Goal: Find specific page/section: Find specific page/section

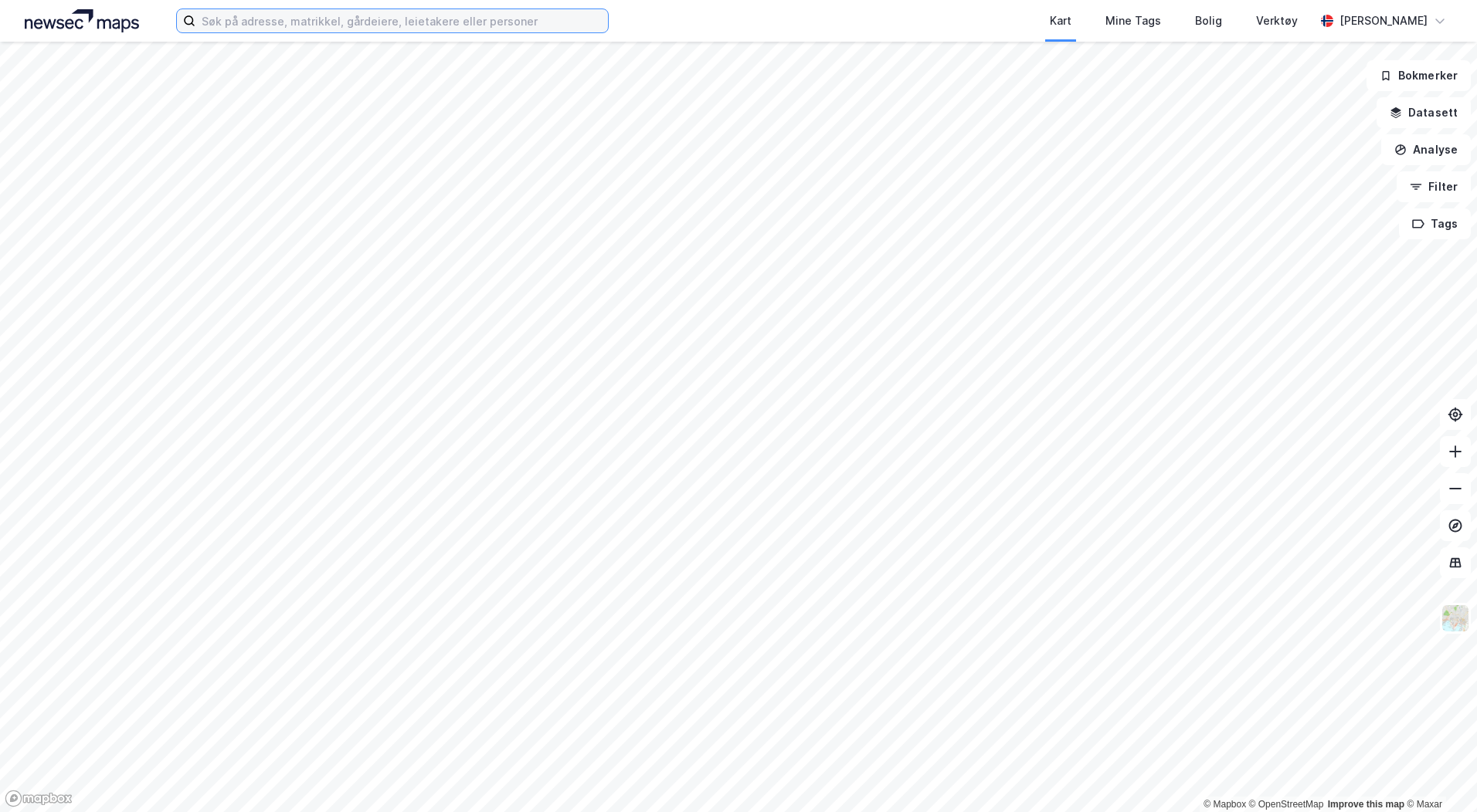
click at [295, 22] on input at bounding box center [401, 20] width 412 height 23
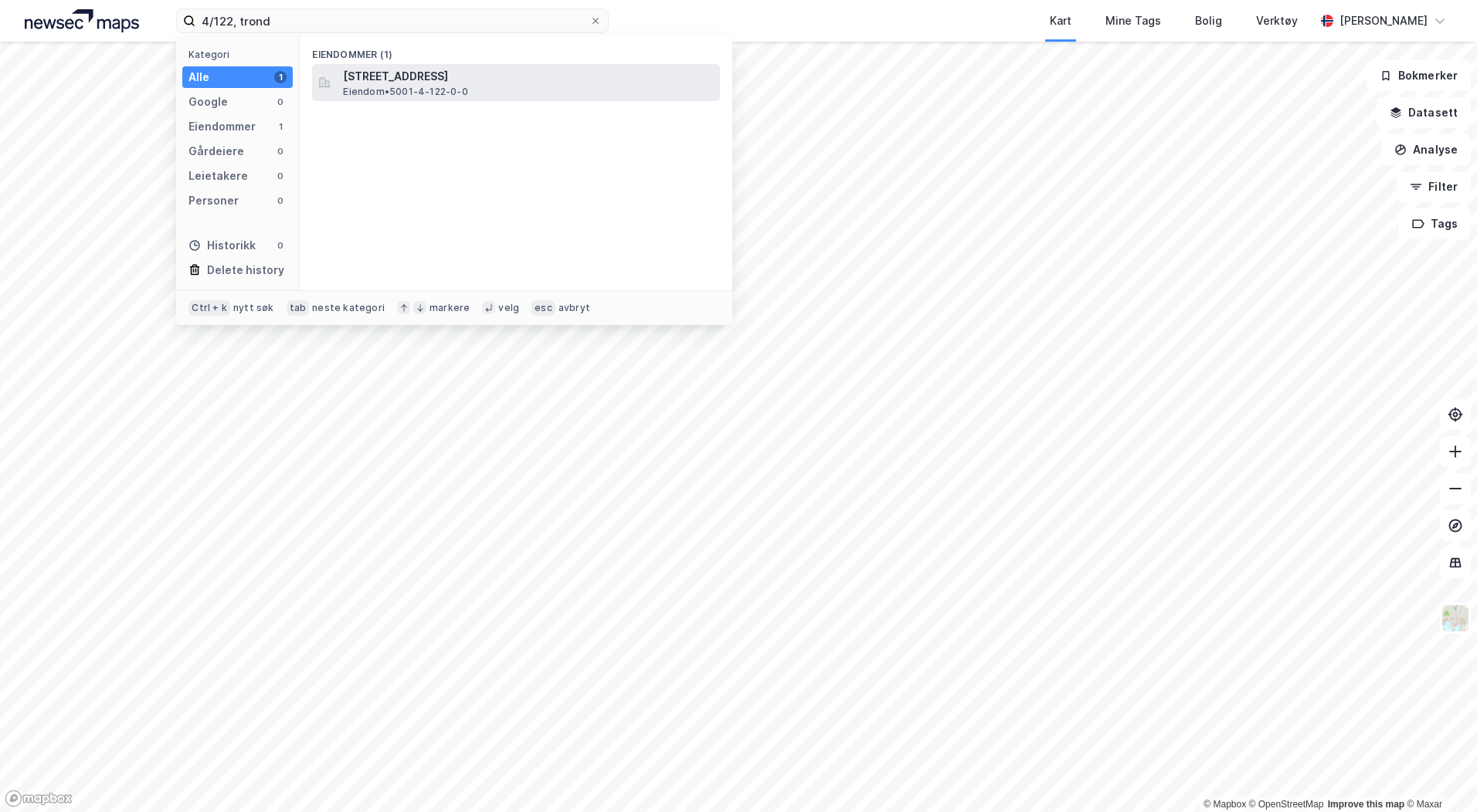
click at [424, 79] on span "[STREET_ADDRESS]" at bounding box center [528, 76] width 371 height 19
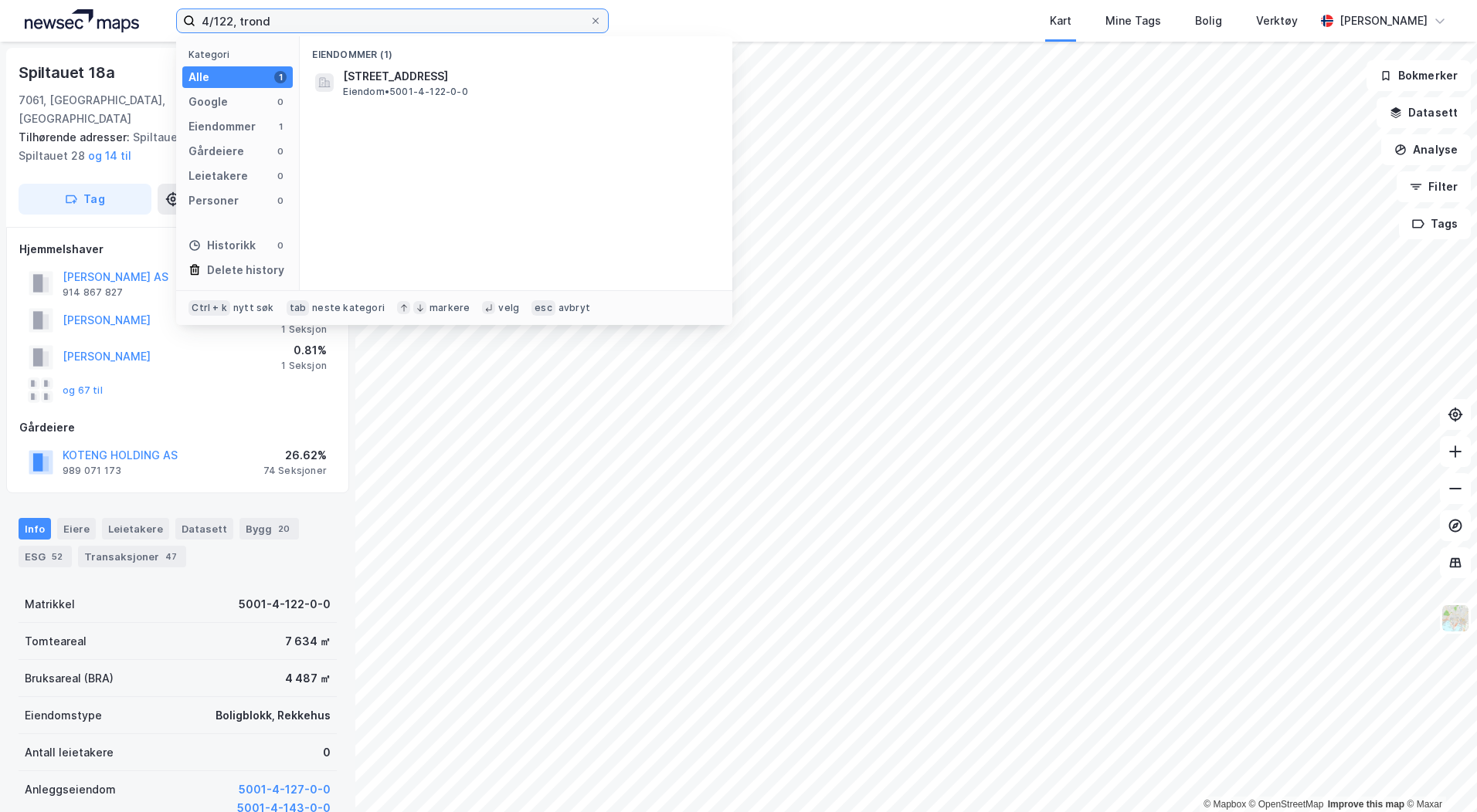
click at [231, 15] on input "4/122, trond" at bounding box center [392, 20] width 394 height 23
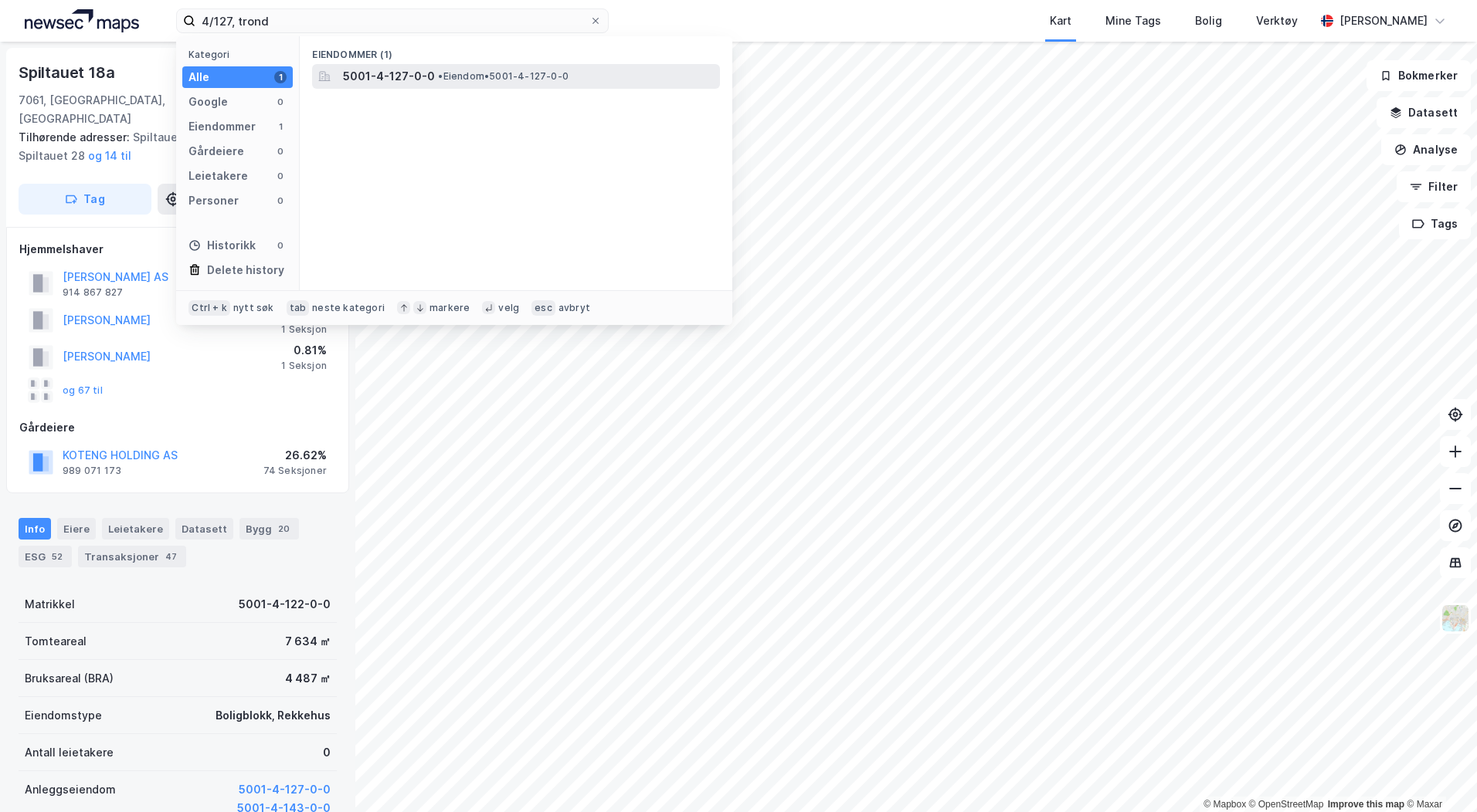
click at [421, 73] on span "5001-4-127-0-0" at bounding box center [388, 76] width 92 height 19
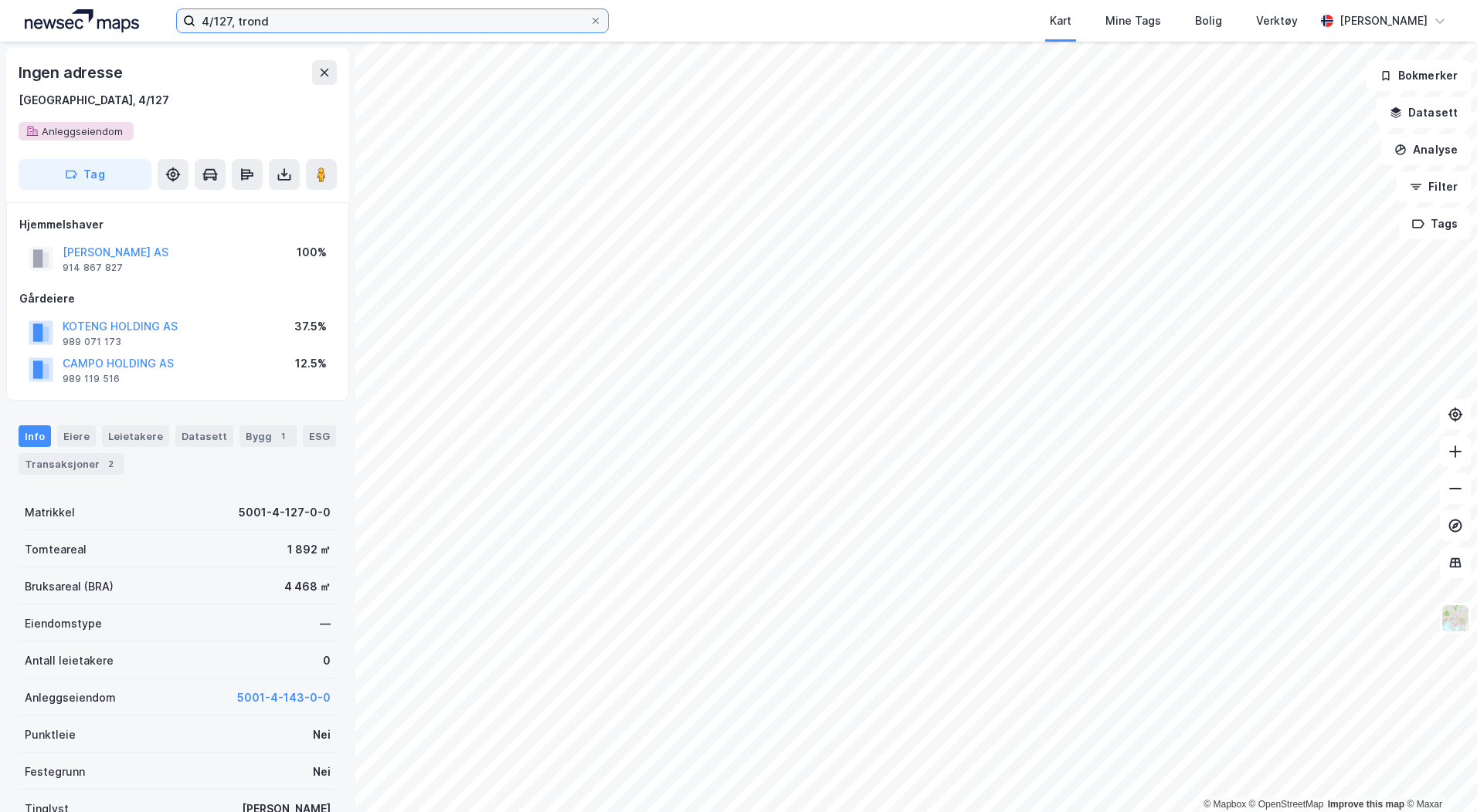
click at [235, 20] on input "4/127, trond" at bounding box center [392, 20] width 394 height 23
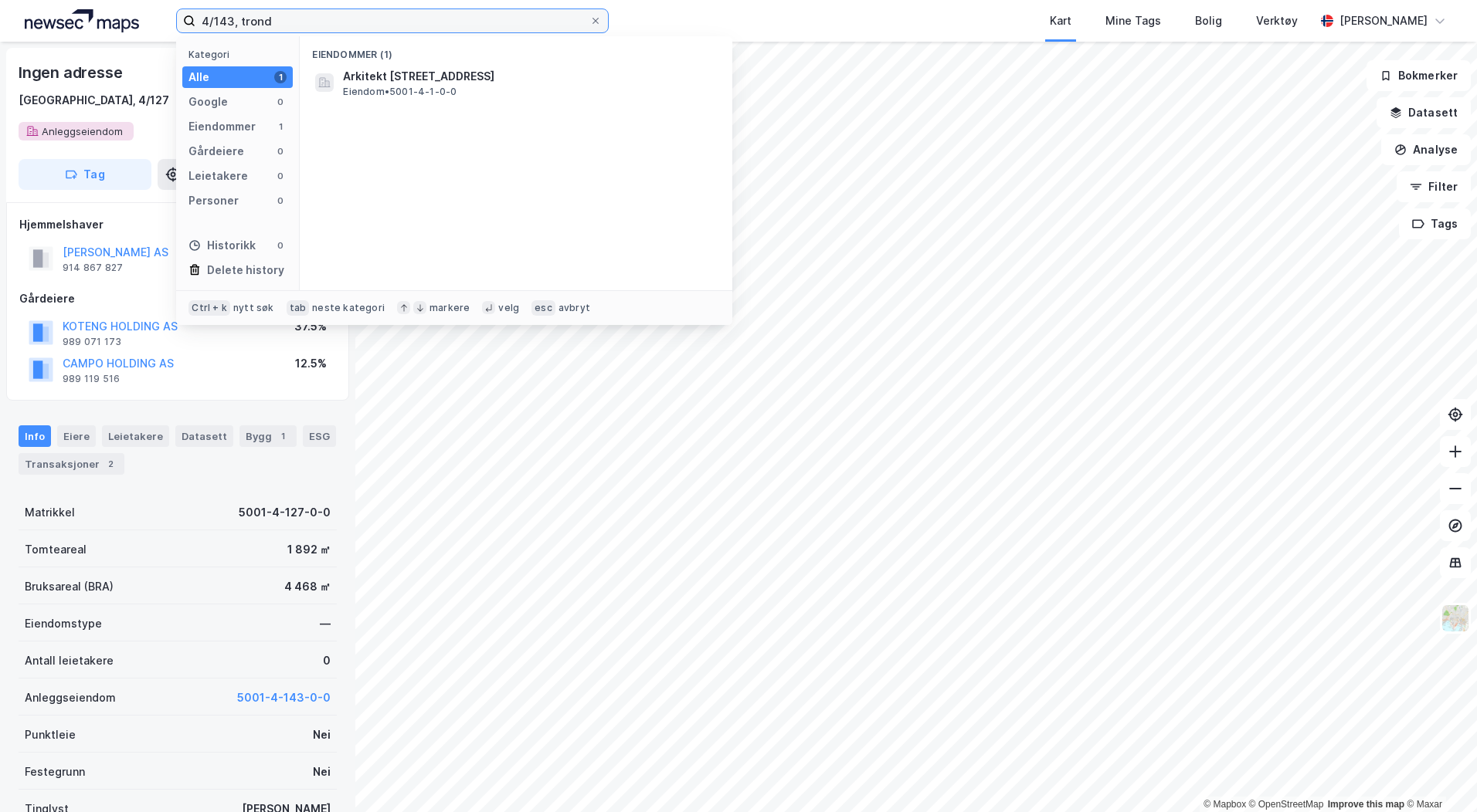
type input "4/143, trond"
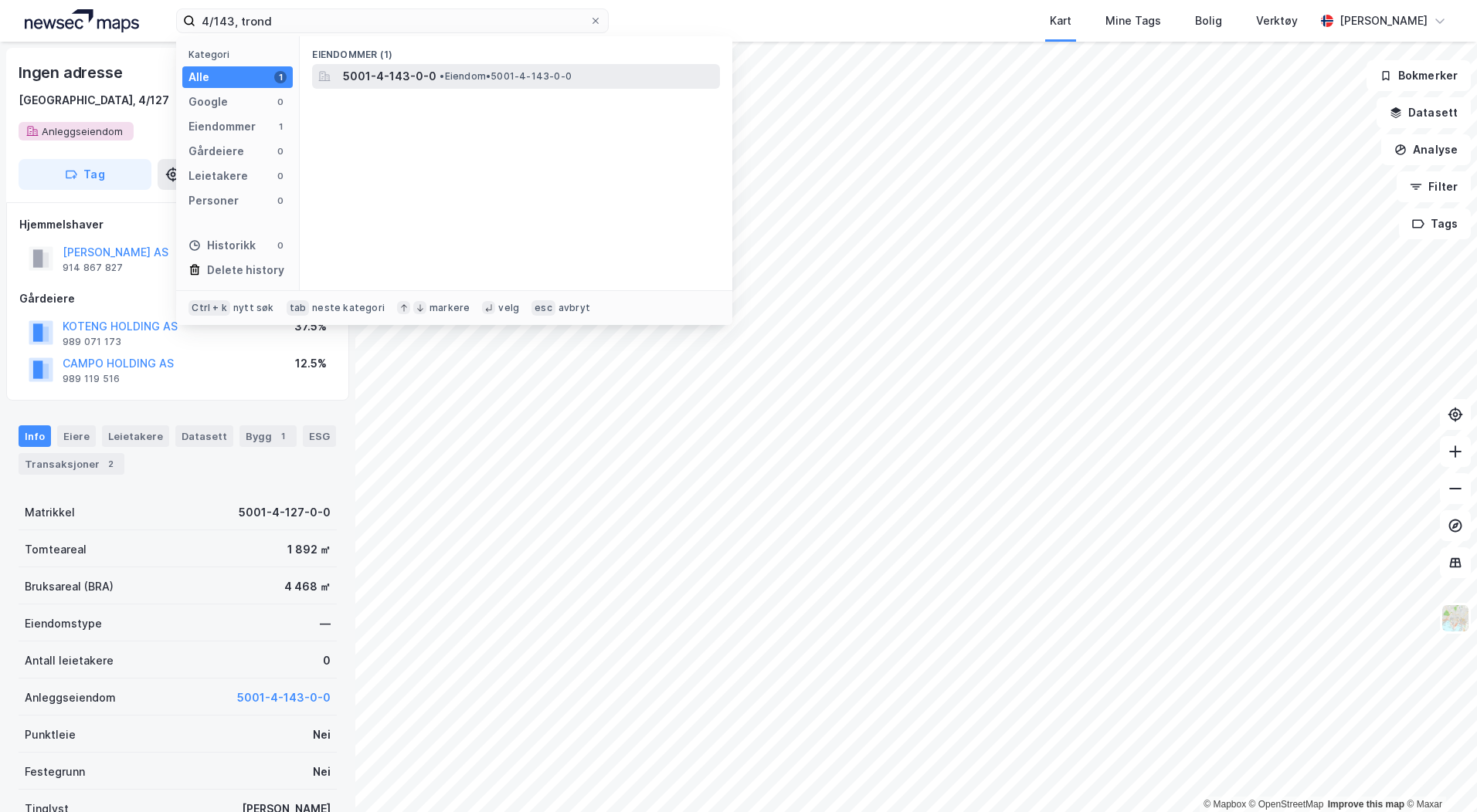
click at [410, 82] on span "5001-4-143-0-0" at bounding box center [389, 76] width 94 height 19
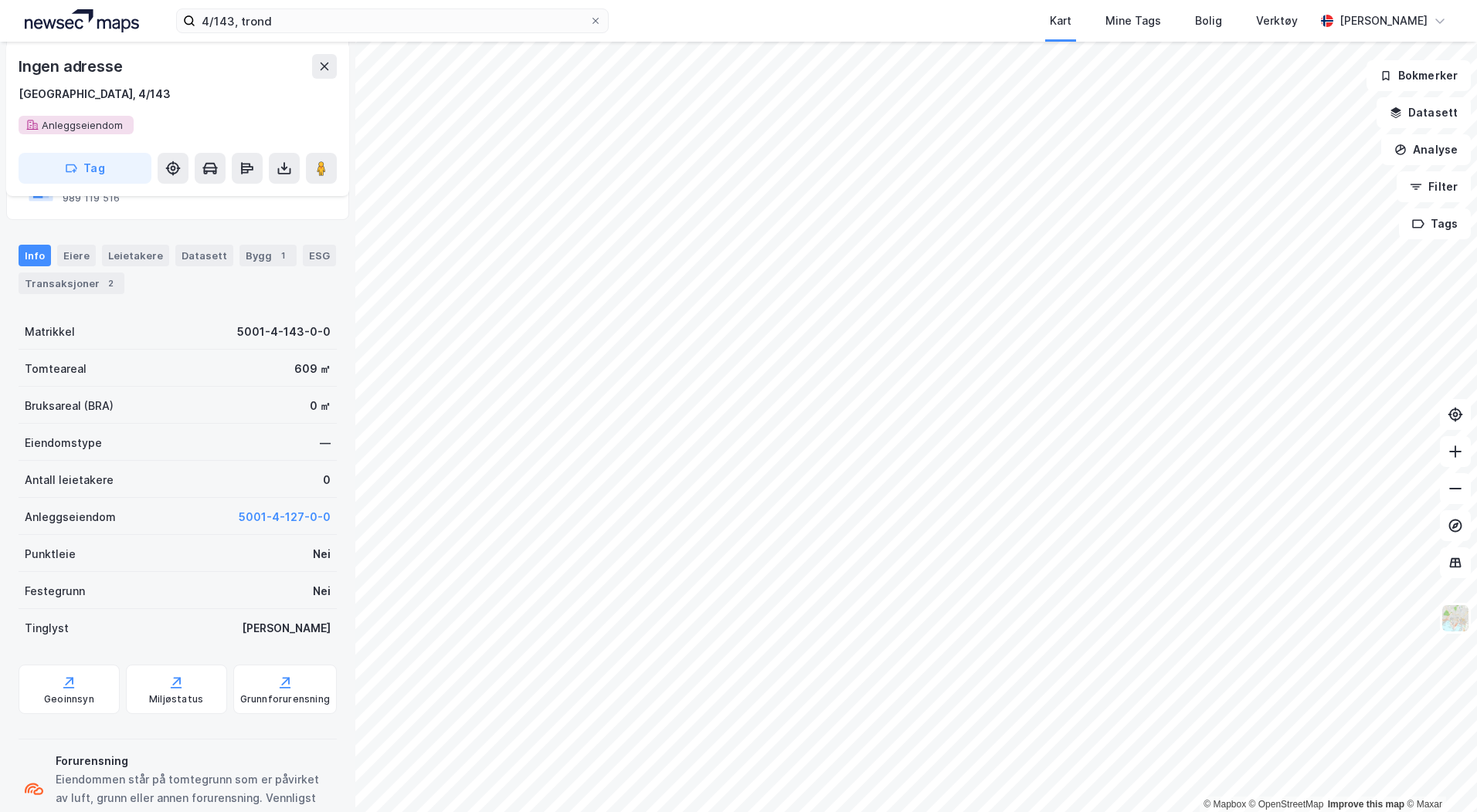
scroll to position [155, 0]
